Goal: Task Accomplishment & Management: Use online tool/utility

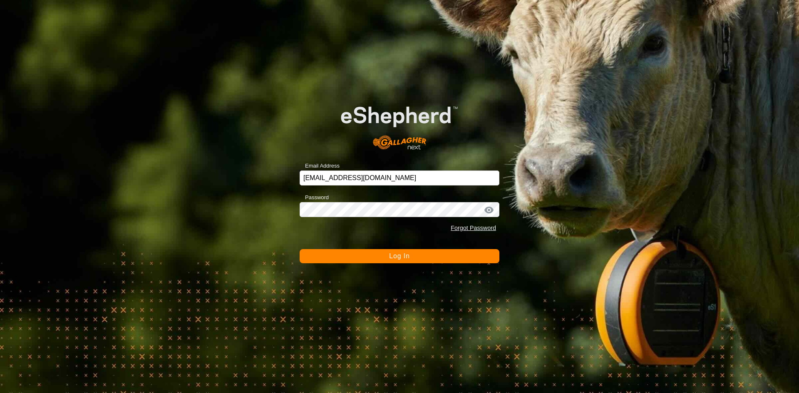
click at [360, 260] on button "Log In" at bounding box center [400, 256] width 200 height 14
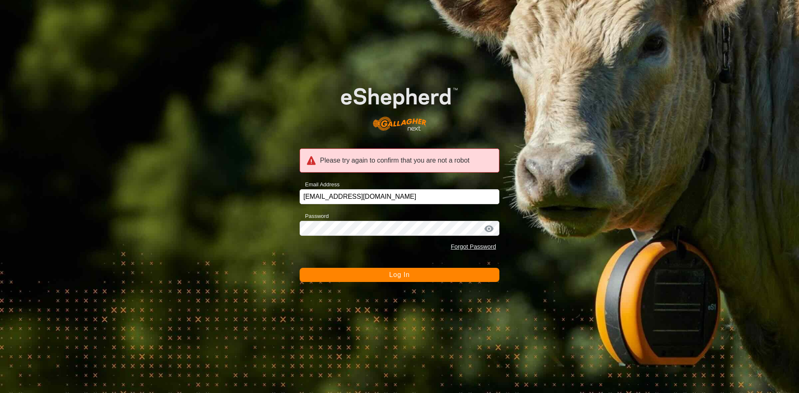
click at [333, 272] on button "Log In" at bounding box center [400, 275] width 200 height 14
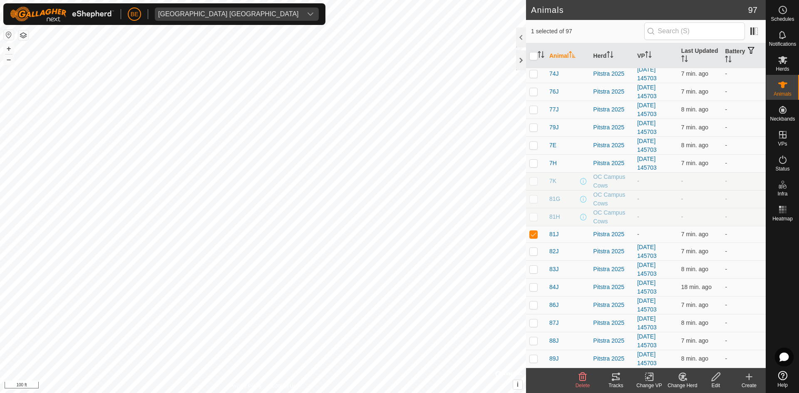
scroll to position [1266, 0]
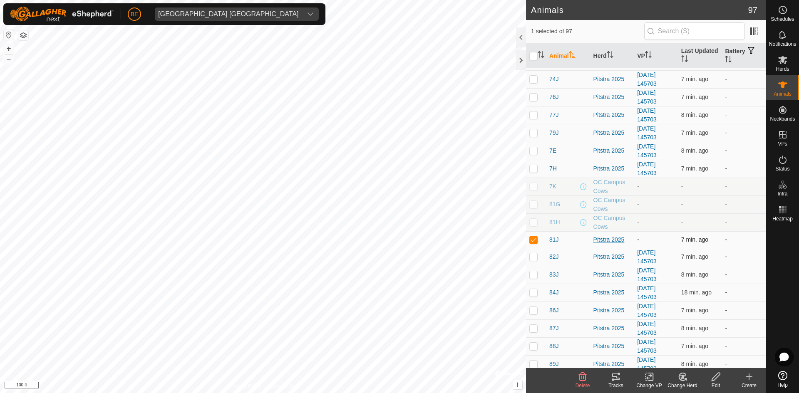
click at [610, 241] on div "Pitstra 2025" at bounding box center [611, 240] width 37 height 9
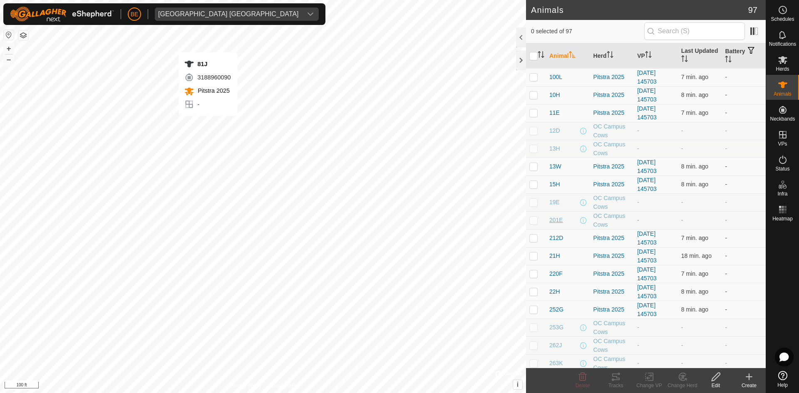
checkbox input "true"
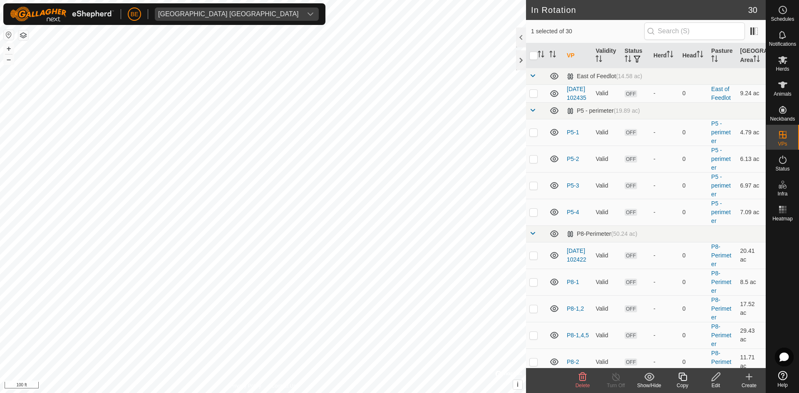
checkbox input "true"
checkbox input "false"
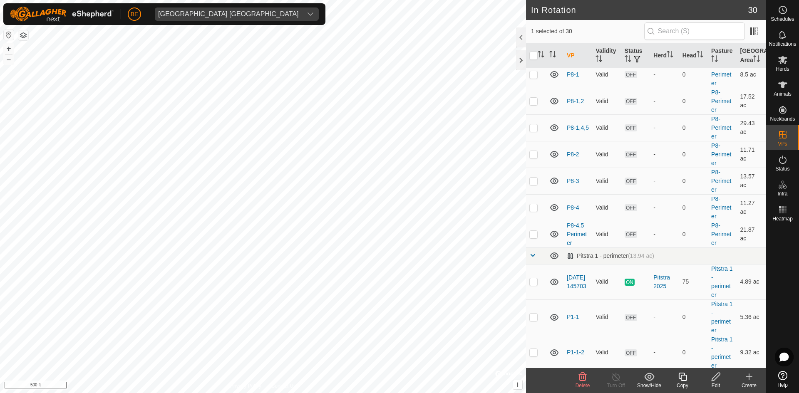
scroll to position [333, 0]
